Goal: Task Accomplishment & Management: Manage account settings

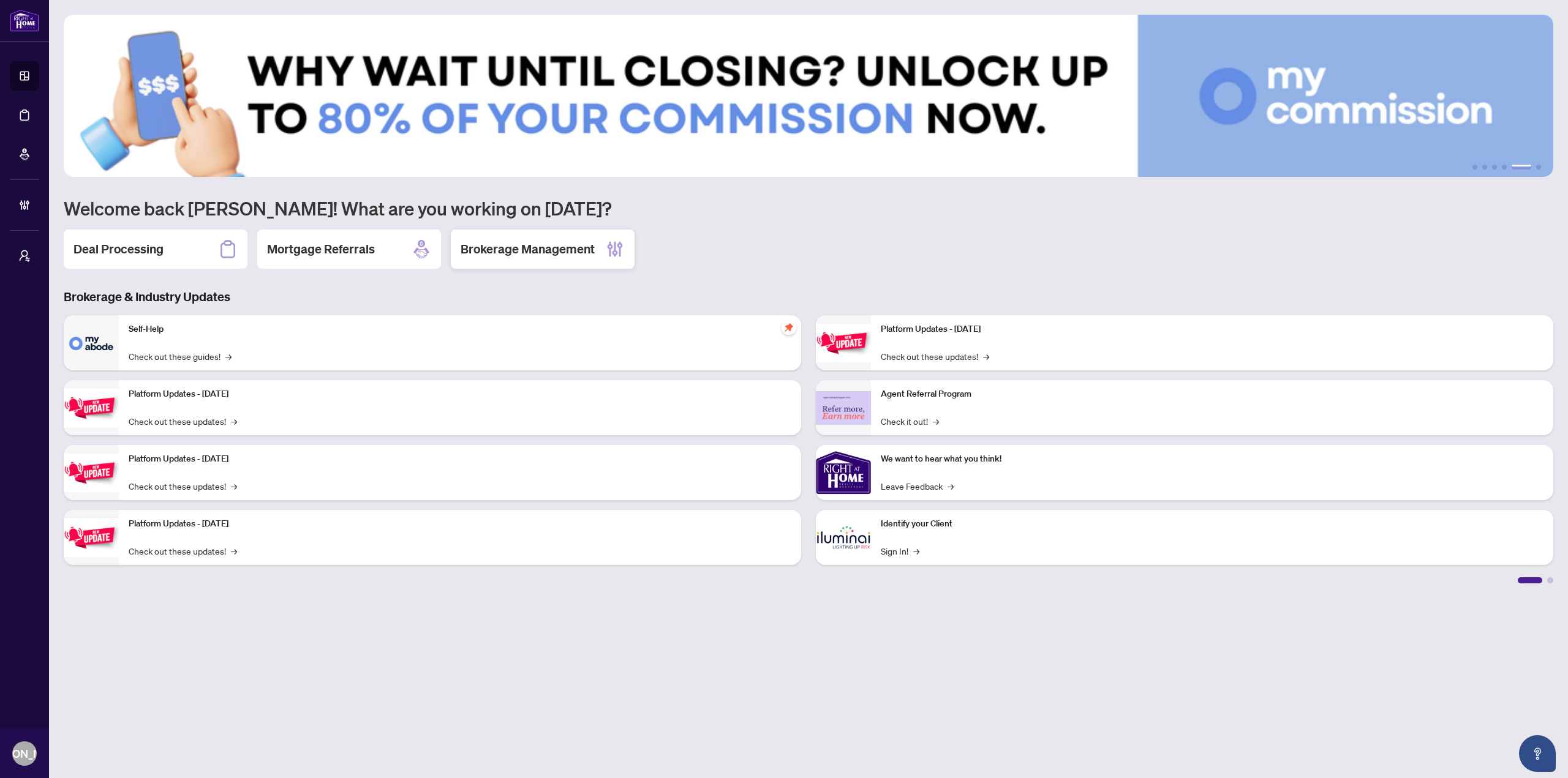
drag, startPoint x: 542, startPoint y: 242, endPoint x: 538, endPoint y: 249, distance: 8.1
click at [542, 243] on h2 "Brokerage Management" at bounding box center [528, 249] width 134 height 17
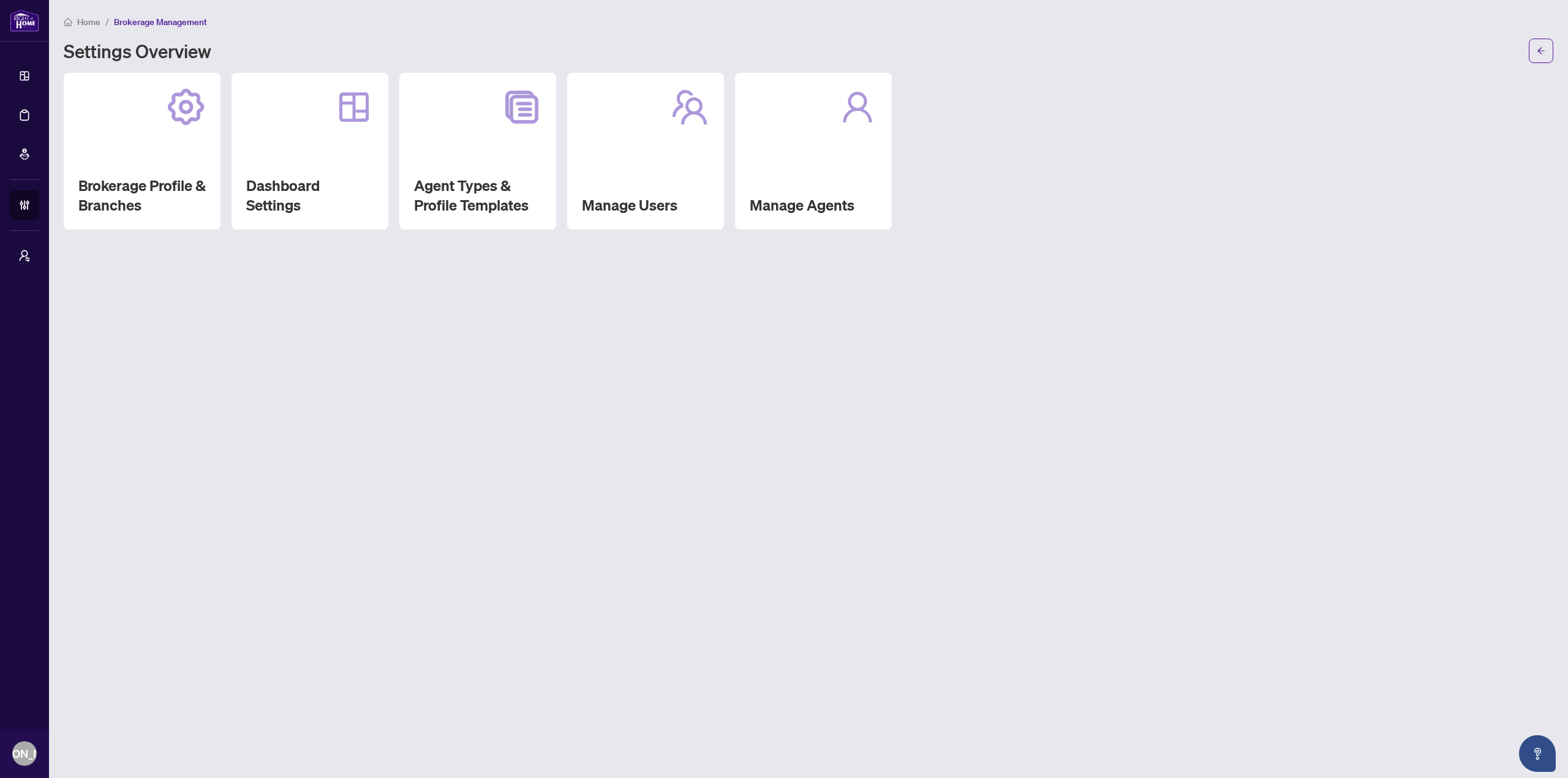
click at [858, 190] on div "Manage Agents" at bounding box center [814, 151] width 157 height 157
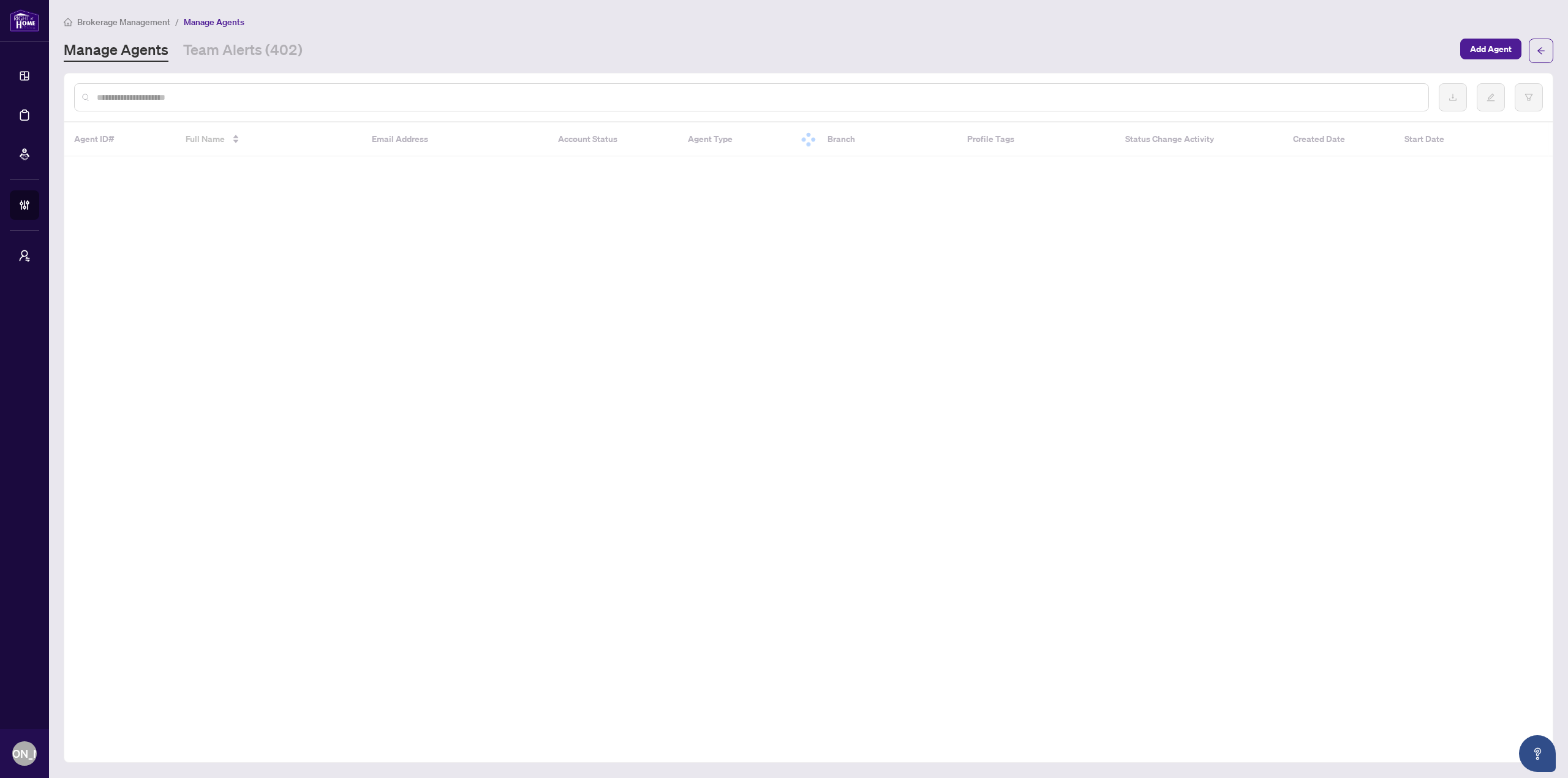
click at [1486, 30] on div "Brokerage Management / Manage Agents Manage Agents Team Alerts (402) Add Agent" at bounding box center [808, 38] width 1489 height 48
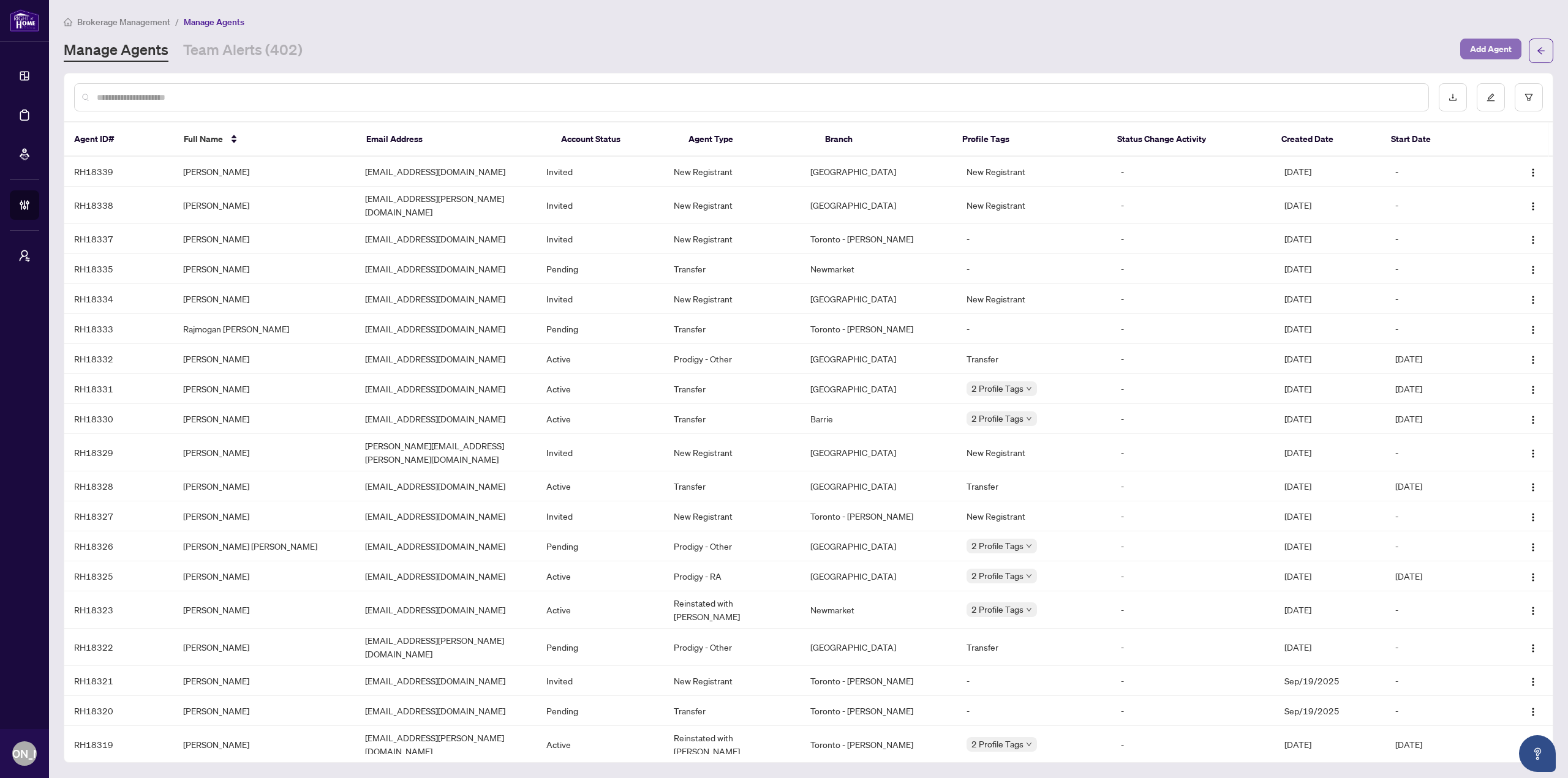
click at [1484, 38] on button "Add Agent" at bounding box center [1491, 48] width 62 height 21
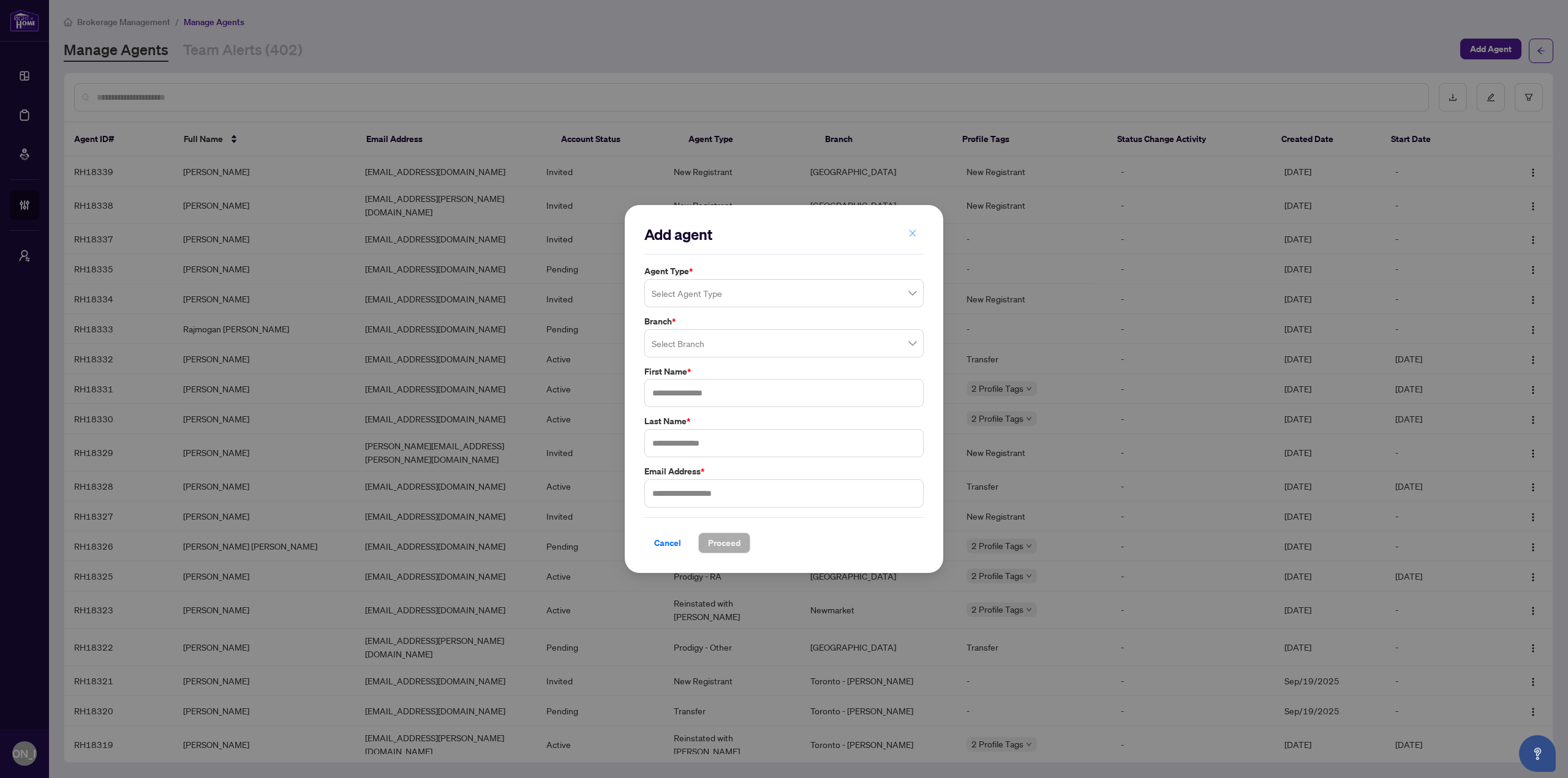
click at [921, 230] on button "button" at bounding box center [912, 234] width 24 height 21
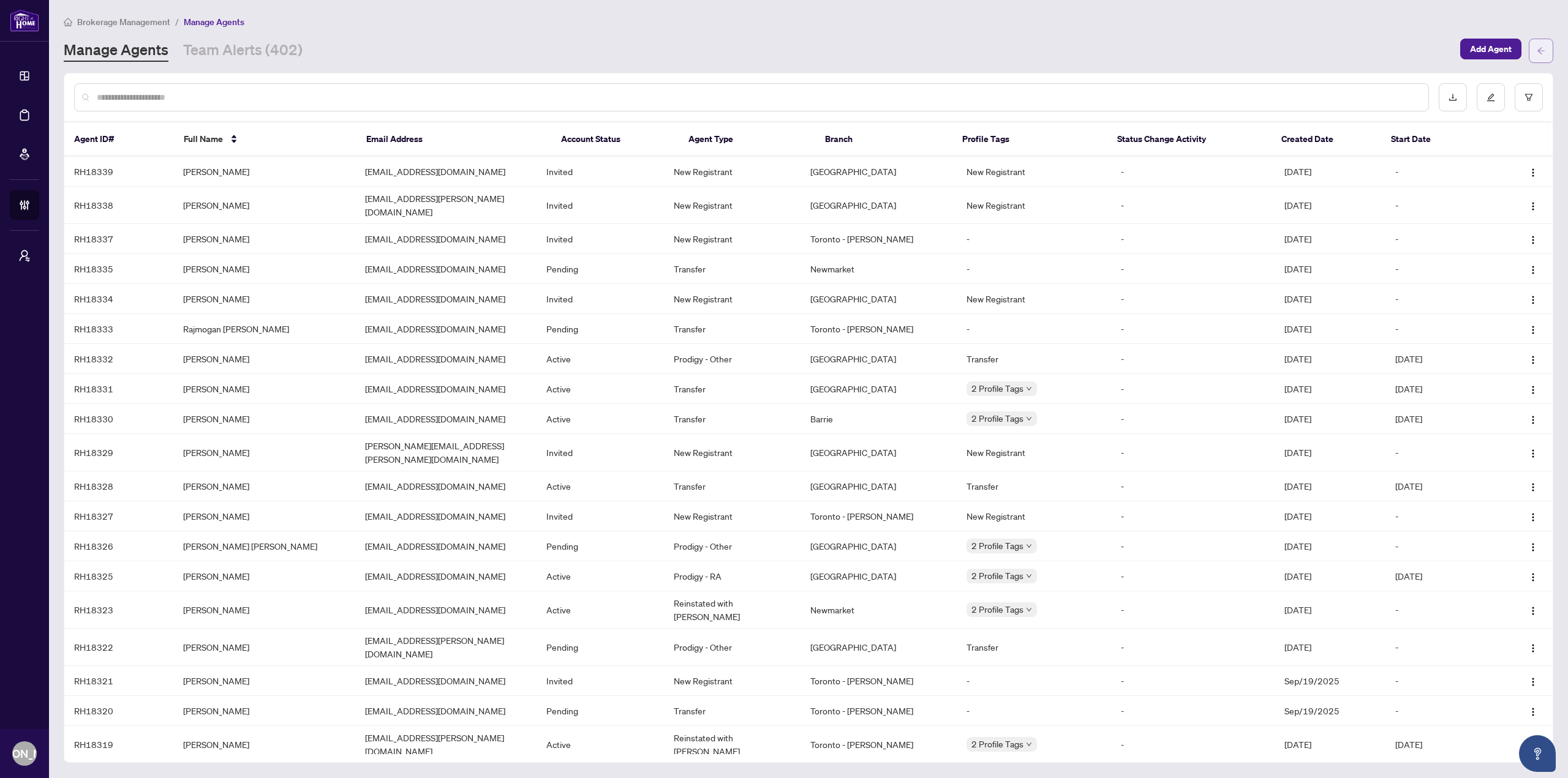
click at [1553, 47] on button "button" at bounding box center [1541, 50] width 24 height 24
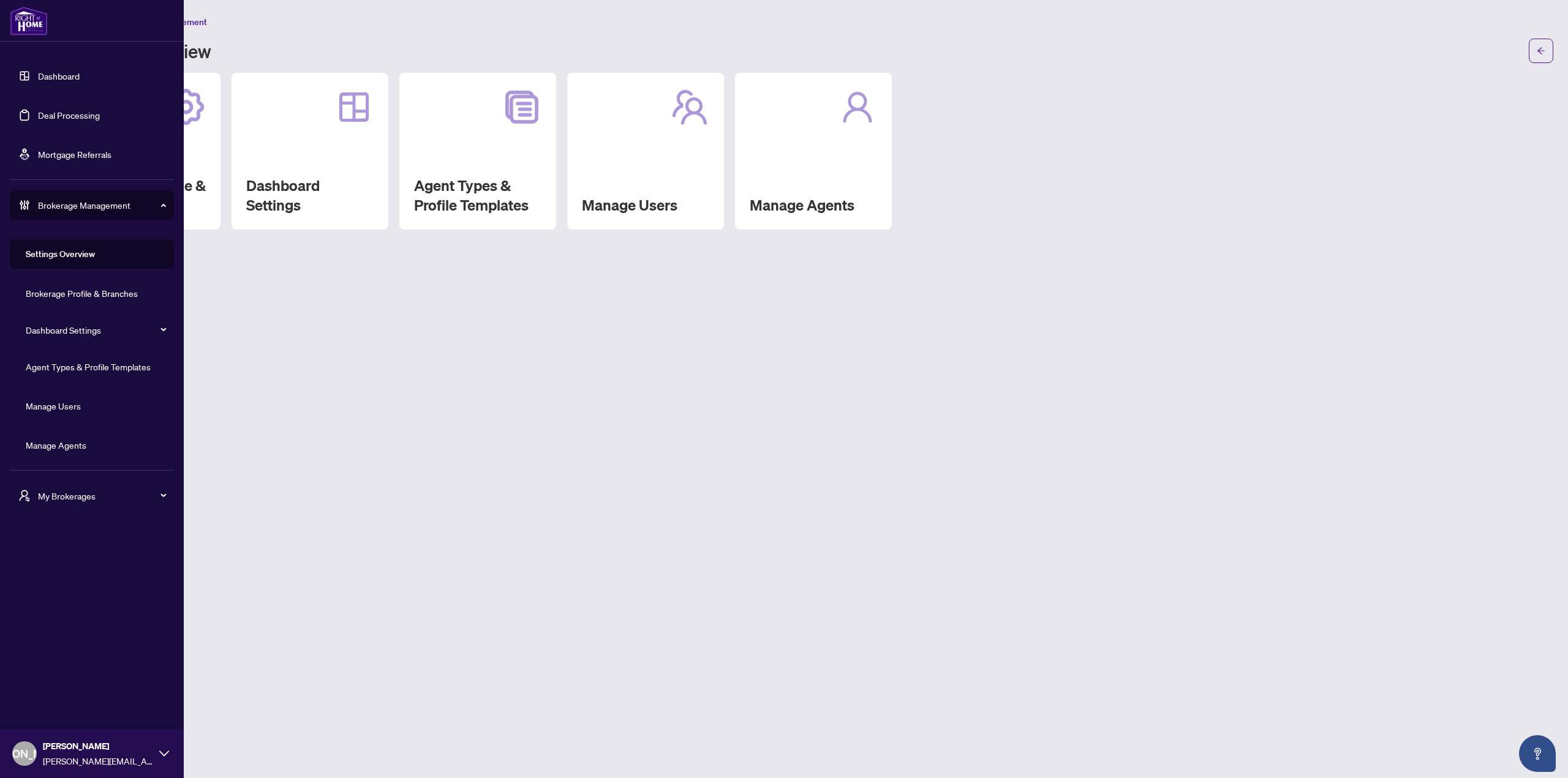
click at [50, 70] on link "Dashboard" at bounding box center [58, 76] width 41 height 11
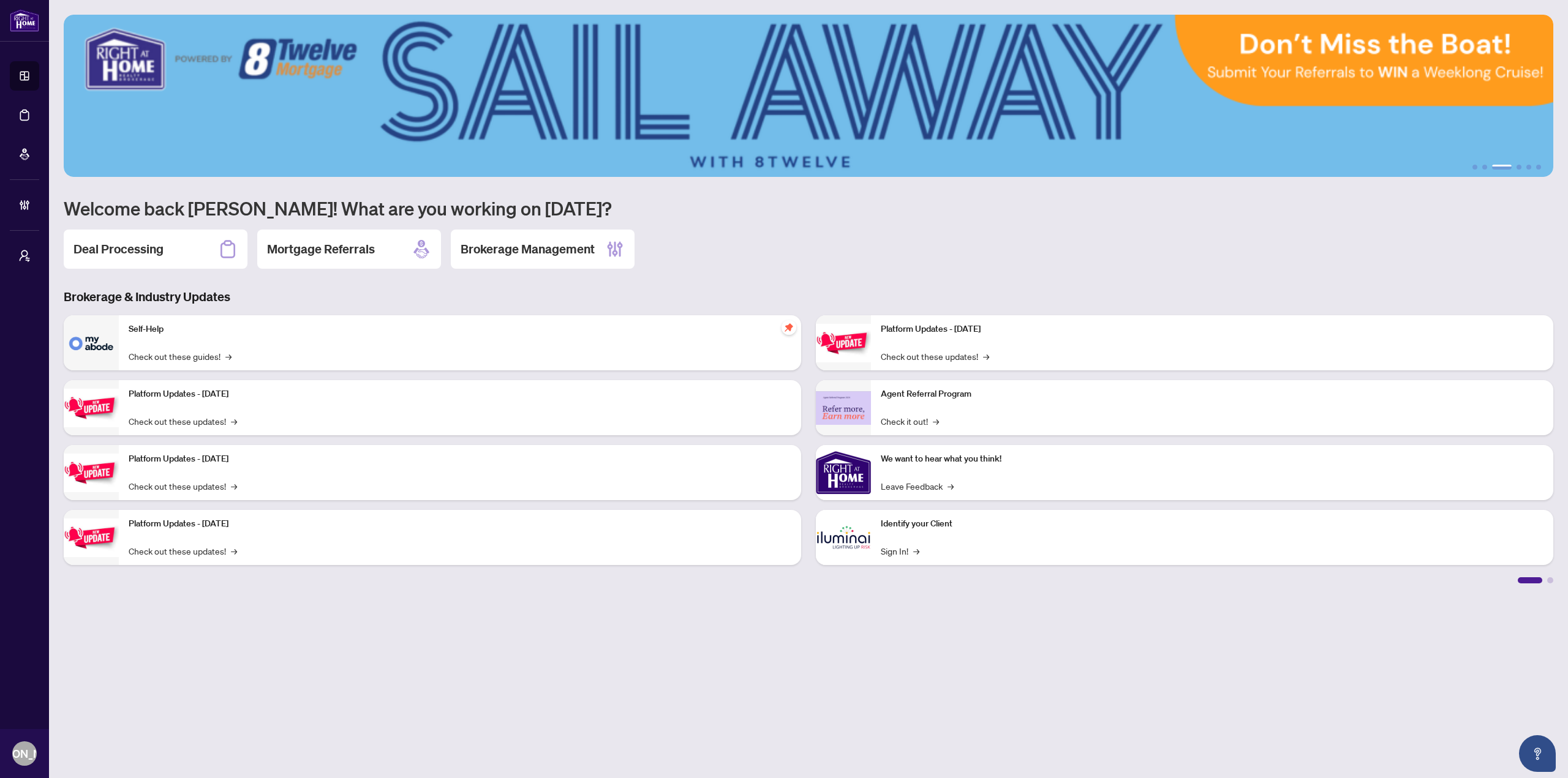
click at [466, 769] on main "1 2 3 4 5 6 Welcome back [PERSON_NAME]! What are you working on [DATE]? Deal Pr…" at bounding box center [808, 389] width 1519 height 778
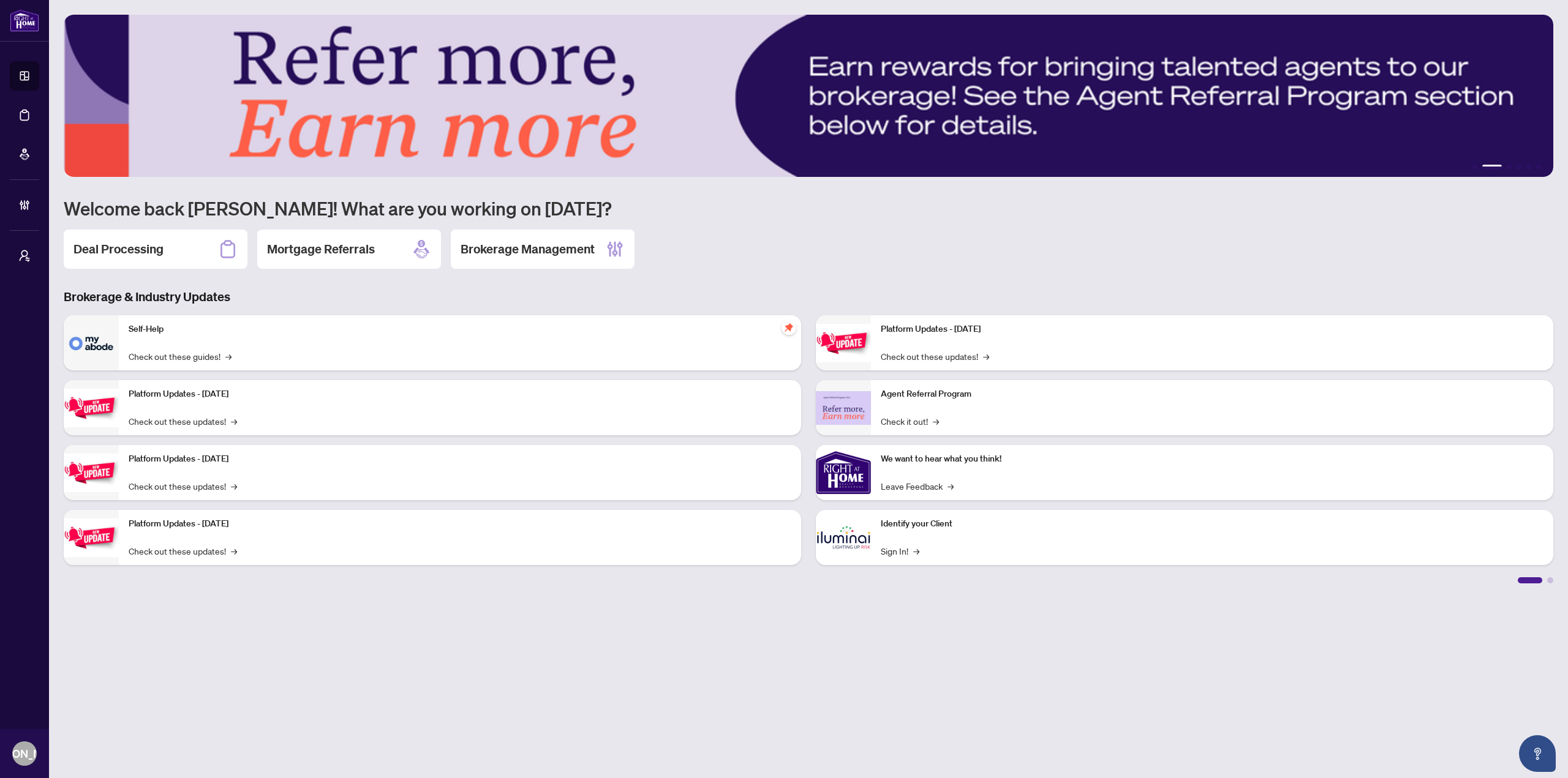
click at [478, 684] on main "1 2 3 4 5 6 Welcome back [PERSON_NAME]! What are you working on [DATE]? Deal Pr…" at bounding box center [808, 389] width 1519 height 778
